Goal: Information Seeking & Learning: Find specific page/section

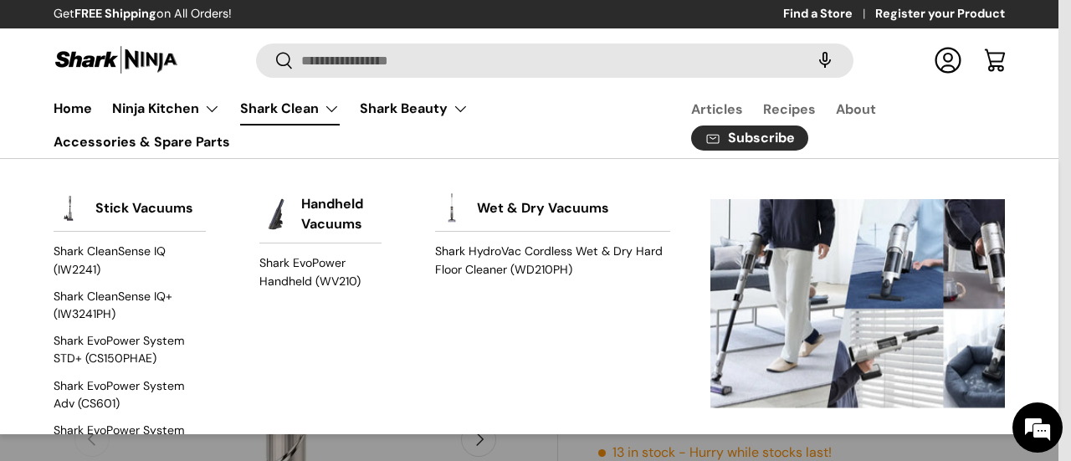
click at [335, 108] on link "Shark Clean" at bounding box center [290, 108] width 100 height 33
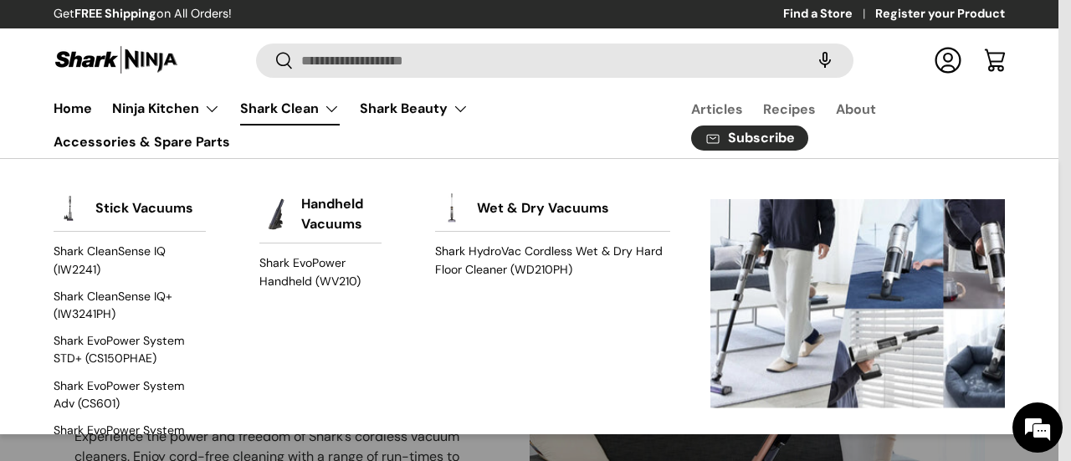
click at [340, 105] on summary "Shark Clean" at bounding box center [290, 108] width 120 height 33
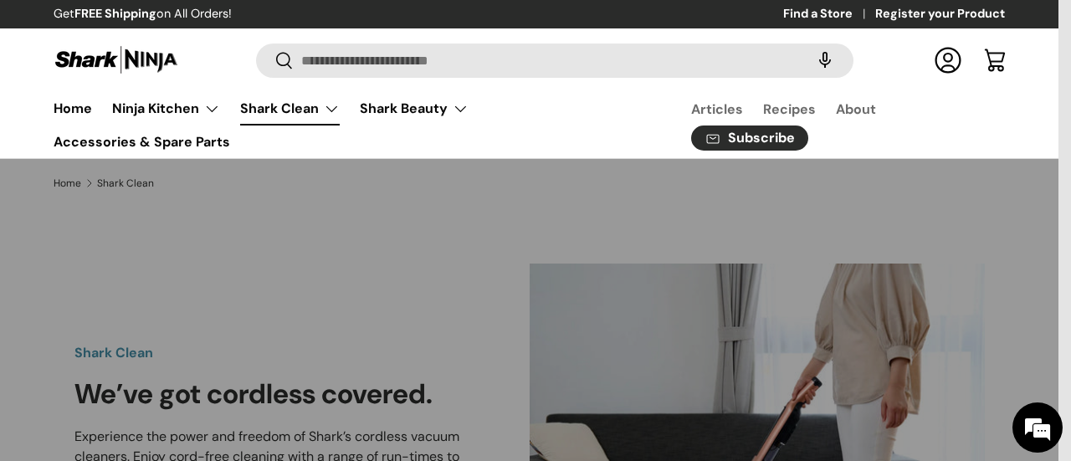
click at [340, 105] on summary "Shark Clean" at bounding box center [290, 108] width 120 height 33
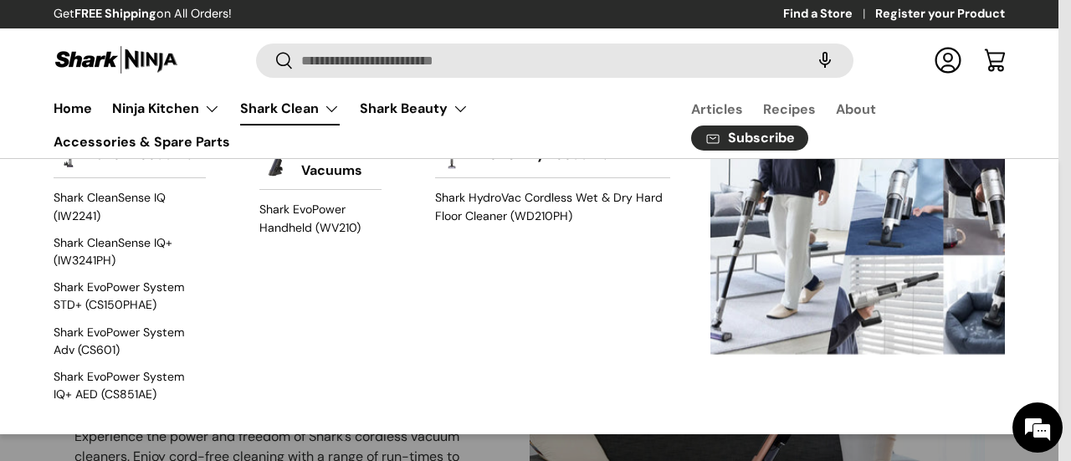
scroll to position [74, 0]
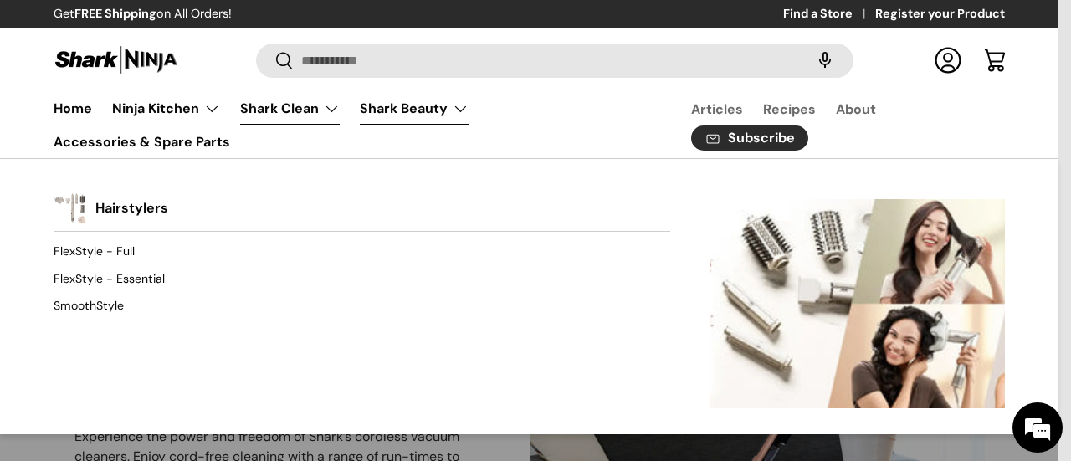
click at [453, 105] on link "Shark Beauty" at bounding box center [414, 108] width 109 height 33
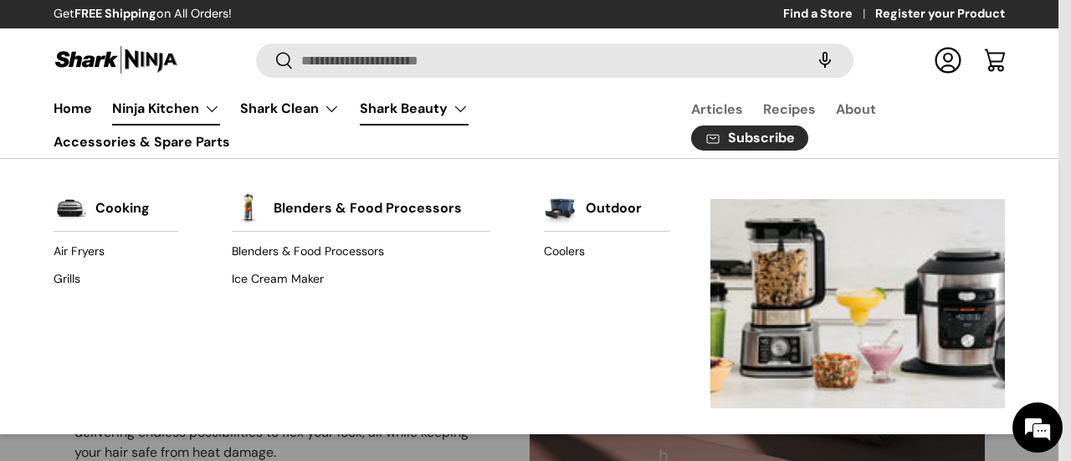
click at [187, 108] on link "Ninja Kitchen" at bounding box center [166, 108] width 108 height 33
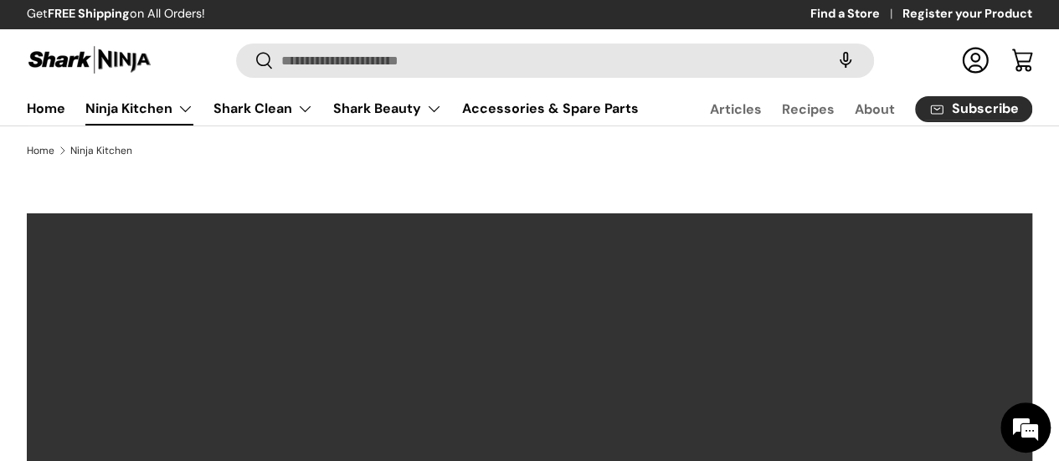
click at [193, 112] on link "Ninja Kitchen" at bounding box center [139, 108] width 108 height 33
click at [65, 111] on link "Home" at bounding box center [46, 108] width 39 height 33
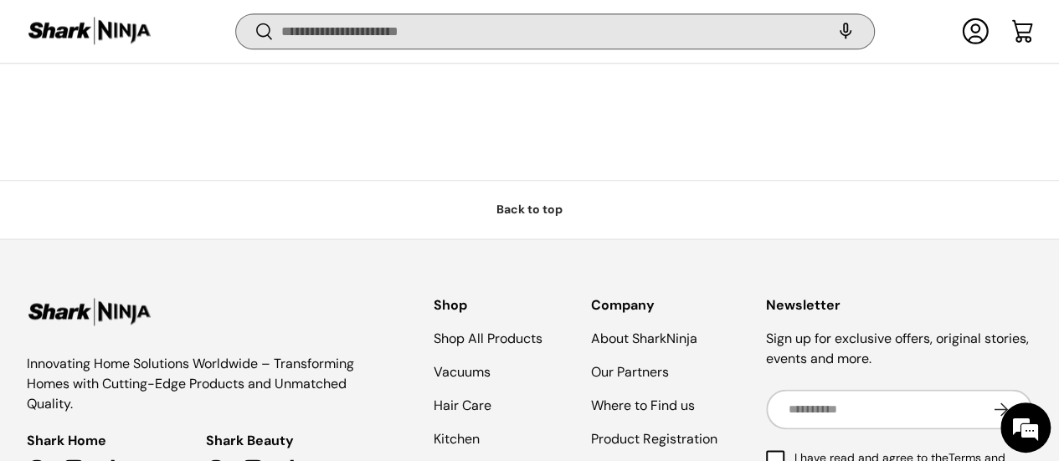
click at [373, 33] on input "Search" at bounding box center [555, 31] width 638 height 34
type input "***"
click at [236, 13] on button "Search" at bounding box center [255, 32] width 38 height 39
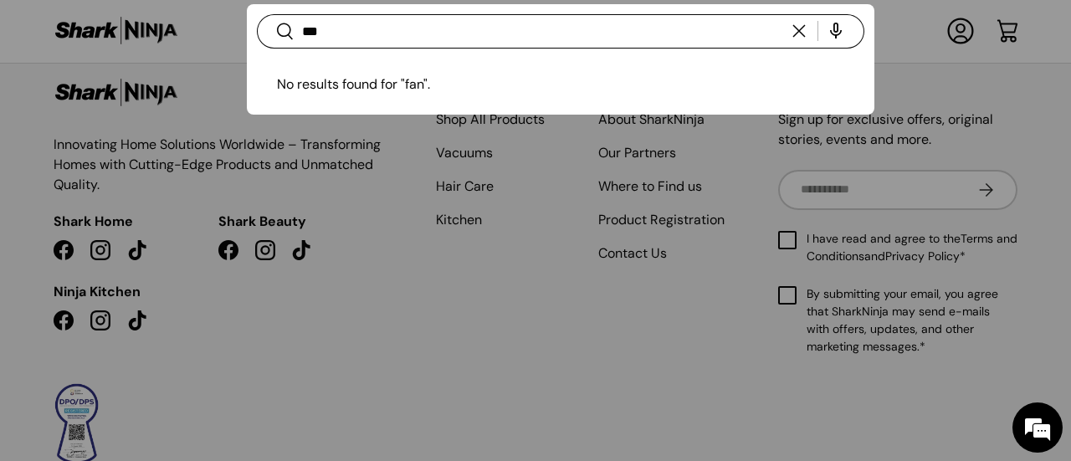
scroll to position [4151, 0]
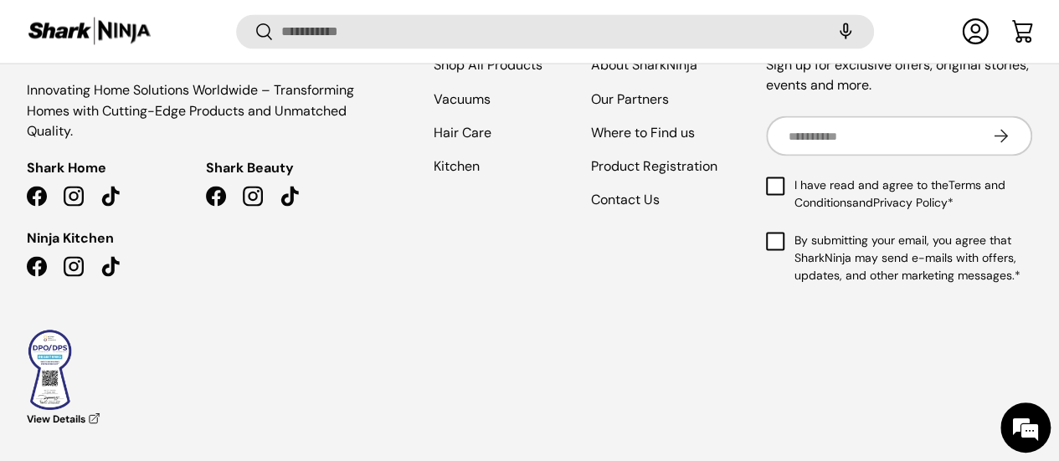
scroll to position [1581, 0]
